Goal: Navigation & Orientation: Understand site structure

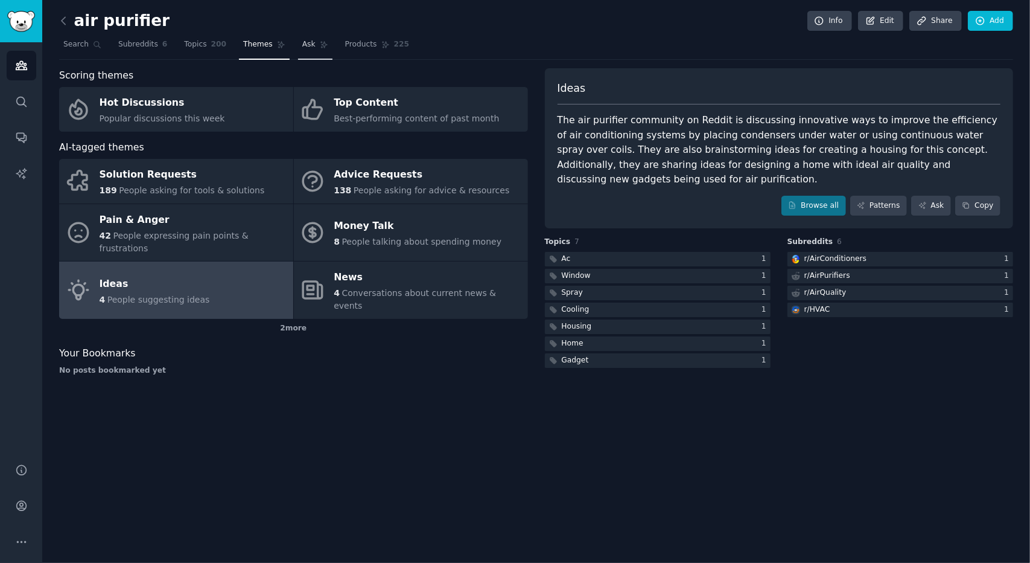
click at [304, 45] on span "Ask" at bounding box center [308, 44] width 13 height 11
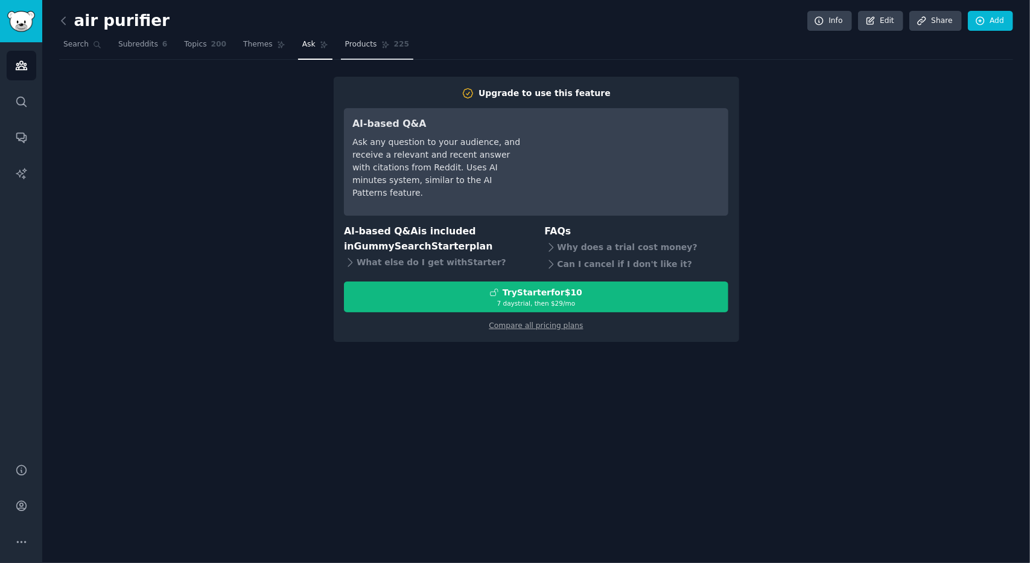
click at [356, 46] on span "Products" at bounding box center [361, 44] width 32 height 11
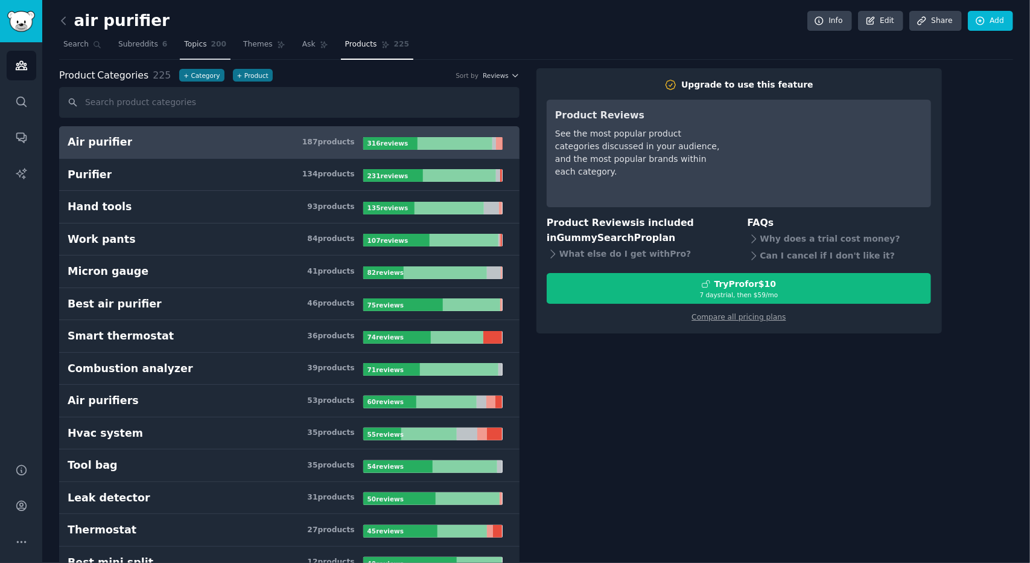
click at [184, 40] on span "Topics" at bounding box center [195, 44] width 22 height 11
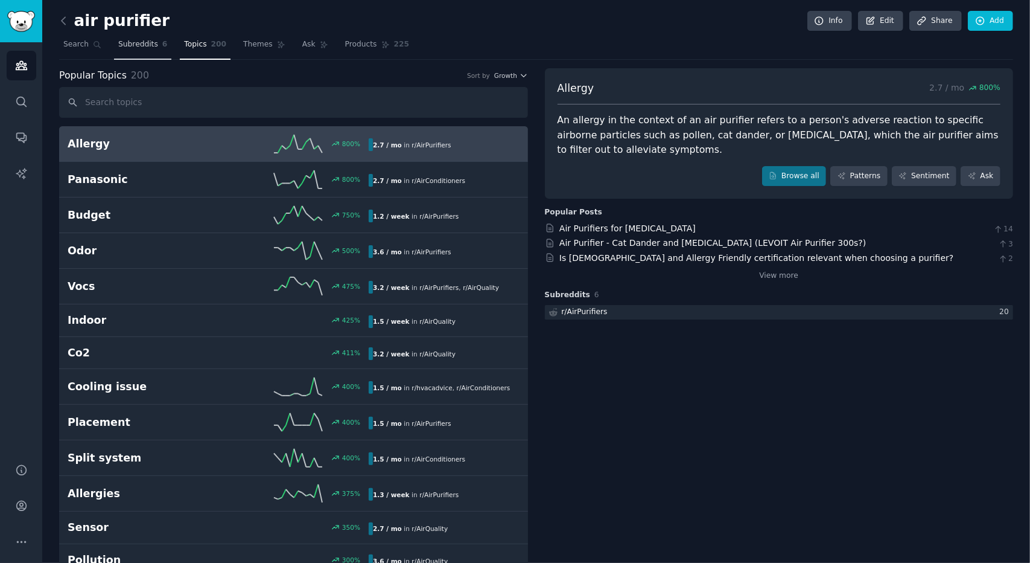
click at [136, 43] on span "Subreddits" at bounding box center [138, 44] width 40 height 11
